Goal: Find contact information: Find contact information

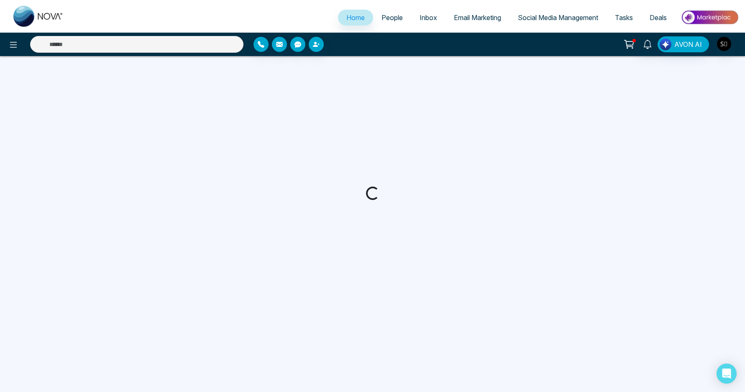
select select "*"
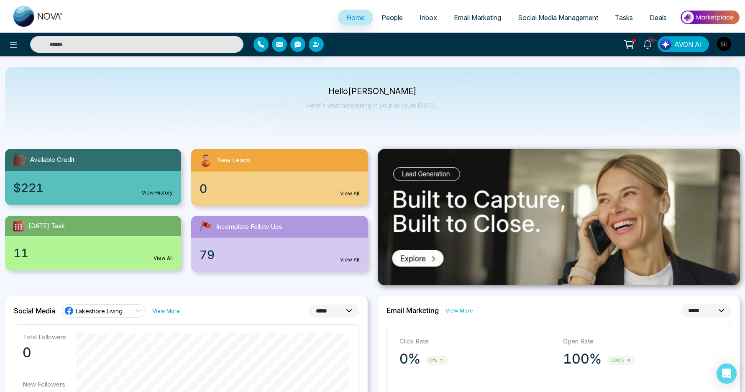
click at [653, 39] on span "10+" at bounding box center [652, 40] width 8 height 8
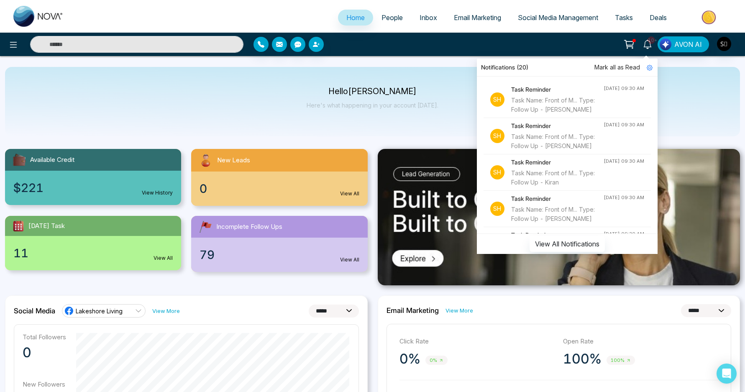
click at [434, 118] on div "Hello [PERSON_NAME] Here's what happening in your account [DATE]." at bounding box center [372, 101] width 735 height 69
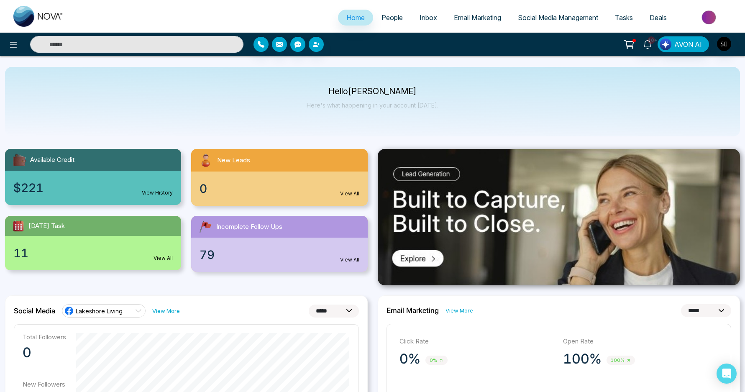
click at [466, 334] on div "Click Rate 0% 0% Open Rate 100% 100% Unsubscribed 0% 0% Clicks Per Unique Opens…" at bounding box center [559, 380] width 345 height 113
click at [656, 43] on link "10+" at bounding box center [648, 43] width 20 height 15
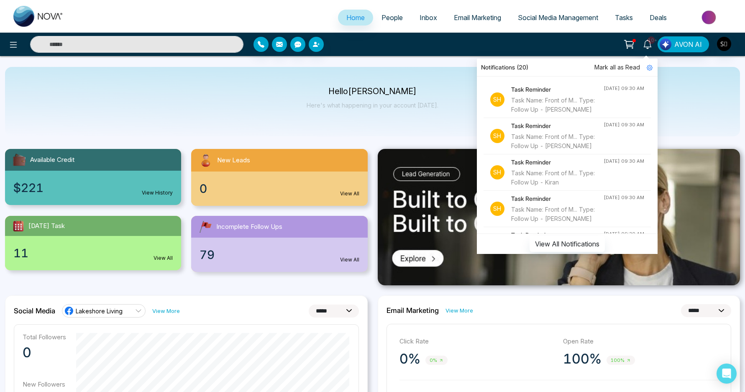
click at [425, 101] on div "Hello [PERSON_NAME] Here's what happening in your account [DATE]." at bounding box center [373, 102] width 132 height 28
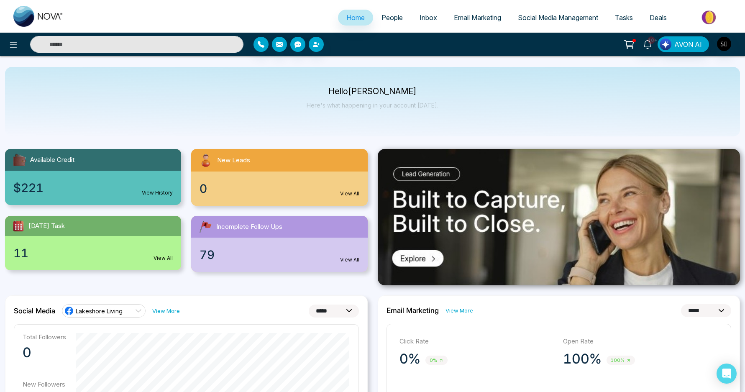
click at [143, 42] on input "text" at bounding box center [136, 44] width 213 height 17
click at [647, 44] on icon at bounding box center [647, 44] width 9 height 9
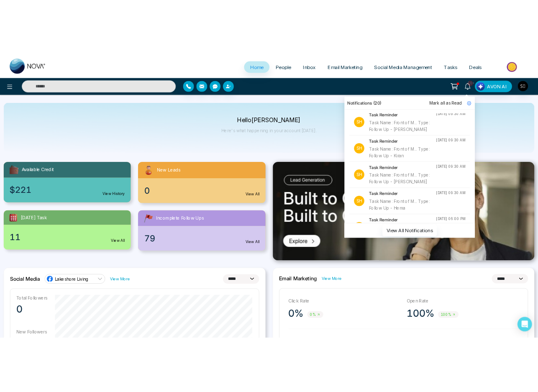
scroll to position [72, 0]
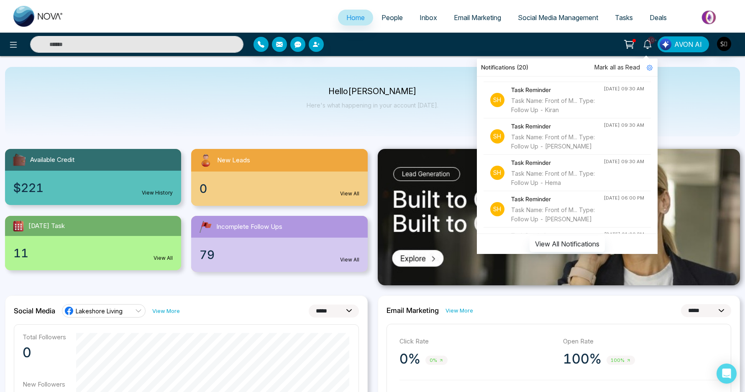
click at [555, 115] on div "Task Name: Front of M... Type: Follow Up - Kiran" at bounding box center [557, 105] width 92 height 18
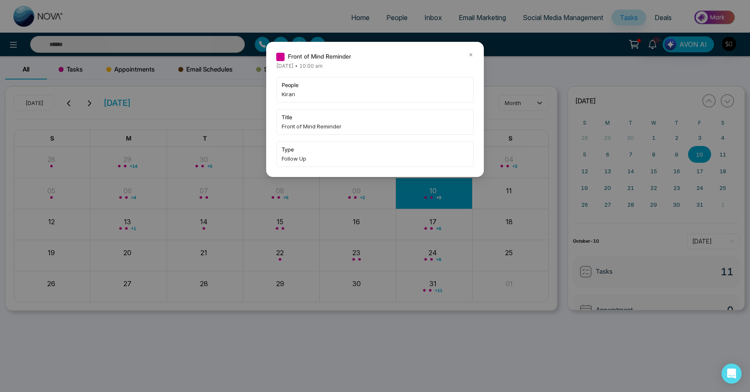
click at [285, 92] on span "Kiran" at bounding box center [375, 94] width 187 height 8
copy span "Kiran"
click at [470, 51] on div "Front of Mind Reminder [DATE] • 10:00 am people Kiran title Front of Mind Remin…" at bounding box center [375, 109] width 218 height 135
click at [470, 54] on icon at bounding box center [471, 55] width 6 height 6
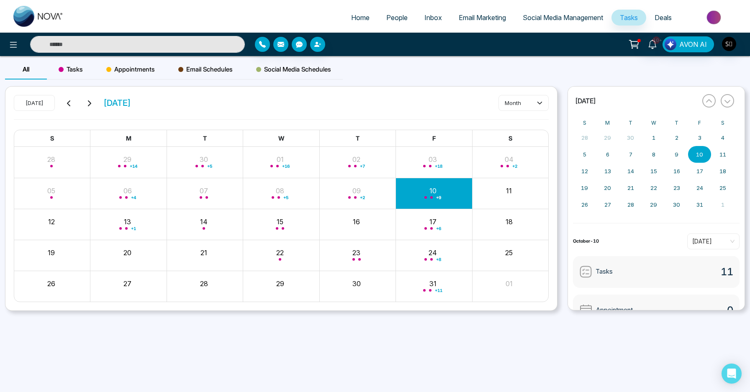
click at [163, 44] on input "text" at bounding box center [137, 44] width 215 height 17
paste input "*****"
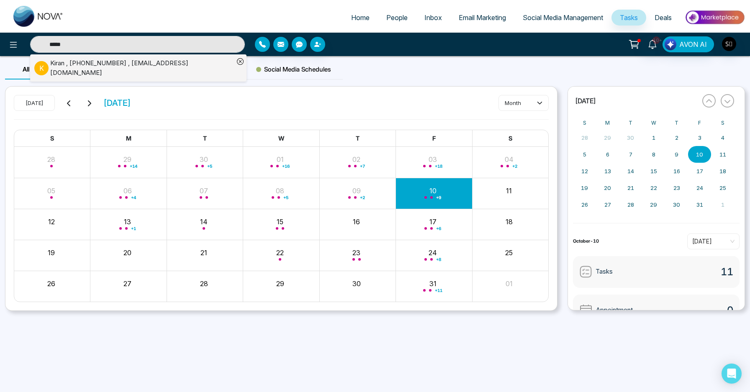
type input "*****"
click at [171, 69] on div "[PERSON_NAME] , [PHONE_NUMBER] , [EMAIL_ADDRESS][DOMAIN_NAME]" at bounding box center [142, 68] width 184 height 19
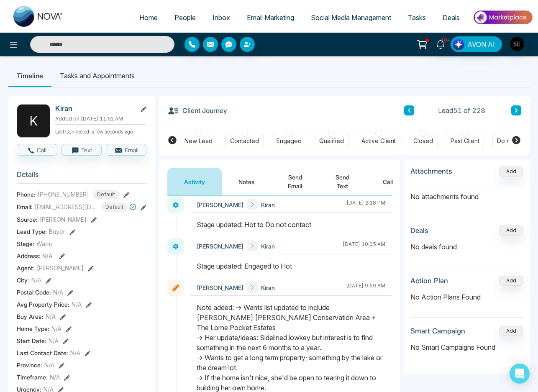
scroll to position [178, 0]
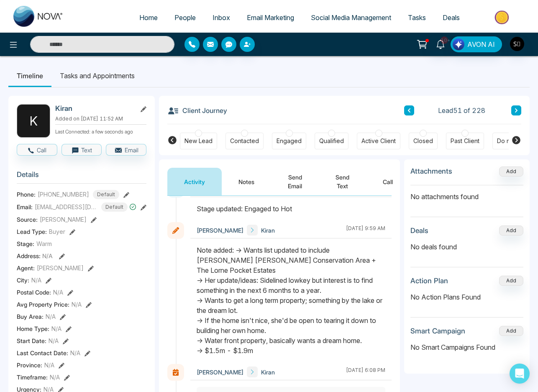
drag, startPoint x: 288, startPoint y: 345, endPoint x: 237, endPoint y: 246, distance: 111.6
click at [237, 246] on div "Note added: -> Wants list updated to include [PERSON_NAME] [PERSON_NAME] Conser…" at bounding box center [291, 300] width 189 height 110
click at [69, 210] on span "[EMAIL_ADDRESS][DOMAIN_NAME]" at bounding box center [66, 207] width 63 height 9
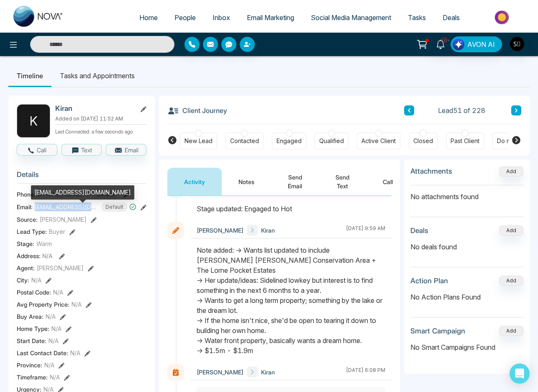
click at [69, 210] on span "[EMAIL_ADDRESS][DOMAIN_NAME]" at bounding box center [66, 207] width 63 height 9
copy span "[EMAIL_ADDRESS][DOMAIN_NAME]"
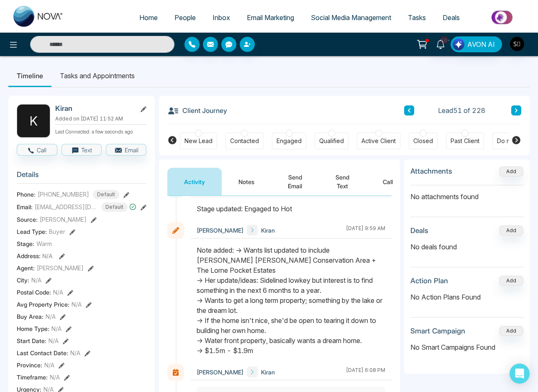
click at [284, 256] on div "Note added: -> Wants list updated to include [PERSON_NAME] [PERSON_NAME] Conser…" at bounding box center [291, 300] width 189 height 110
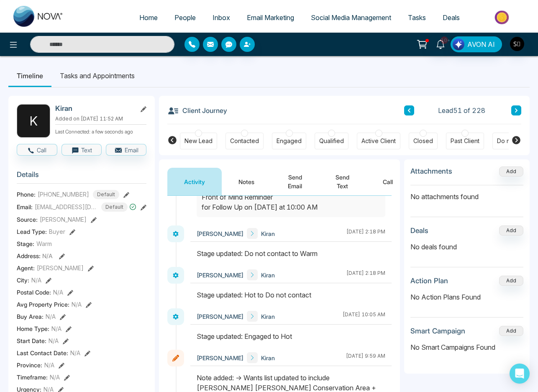
scroll to position [0, 0]
